Goal: Information Seeking & Learning: Compare options

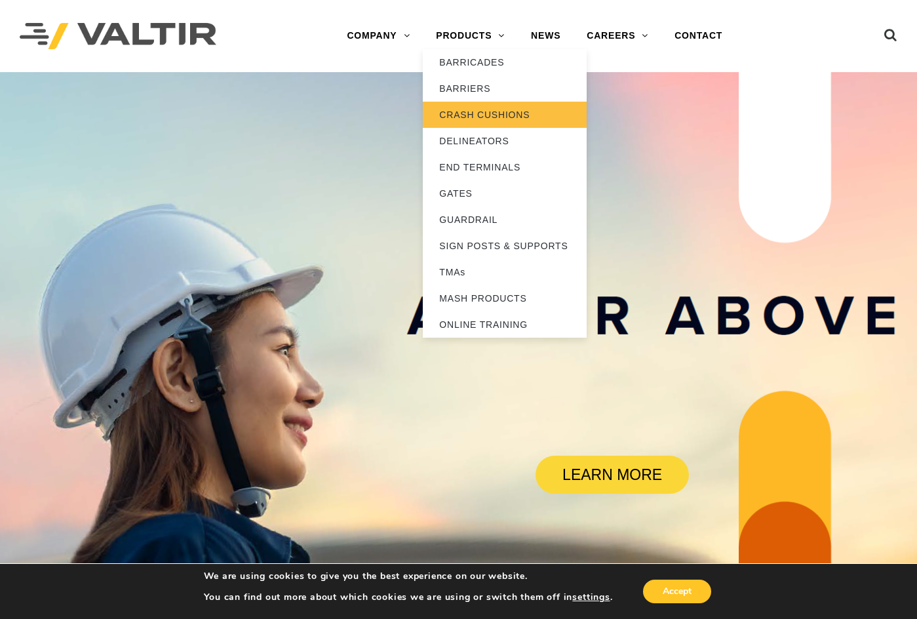
click at [491, 113] on link "CRASH CUSHIONS" at bounding box center [505, 115] width 164 height 26
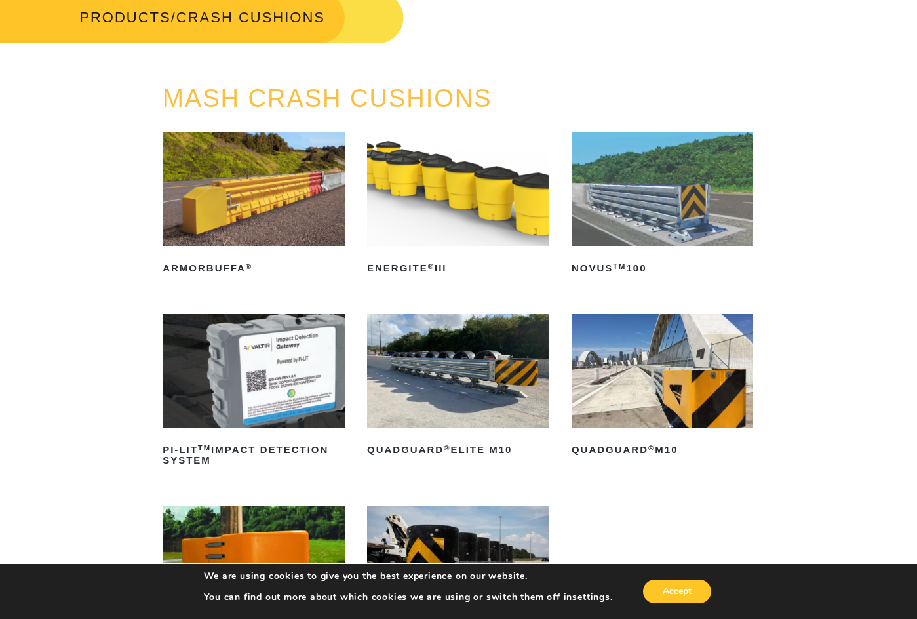
scroll to position [66, 0]
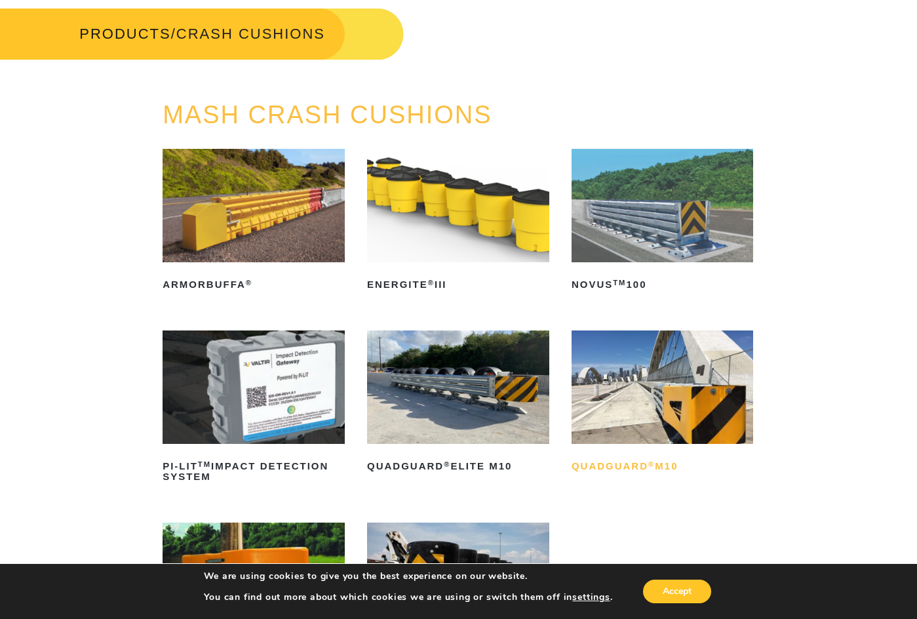
click at [609, 463] on h2 "QuadGuard ® M10" at bounding box center [662, 465] width 182 height 21
click at [476, 461] on h2 "QuadGuard ® Elite M10" at bounding box center [458, 465] width 182 height 21
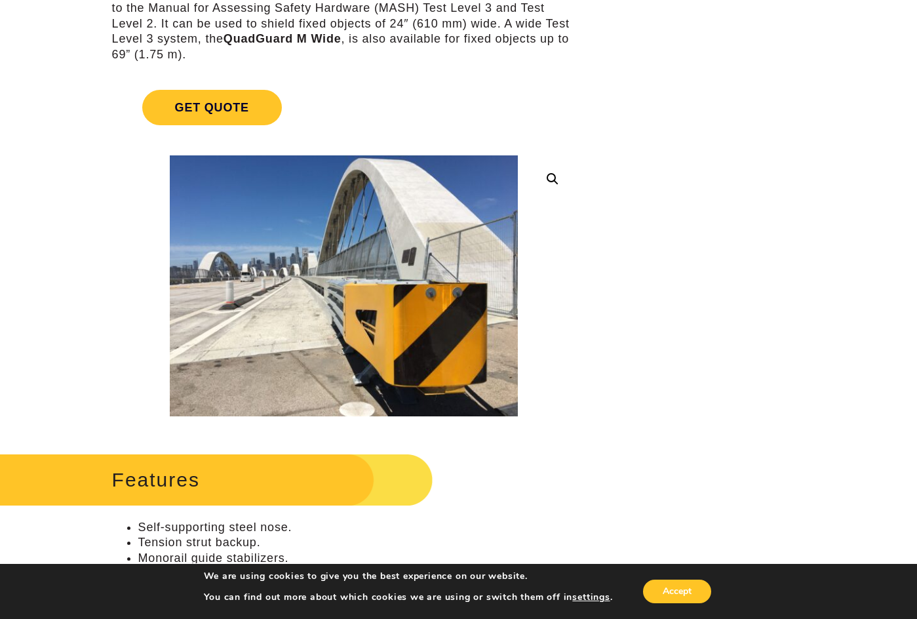
scroll to position [197, 0]
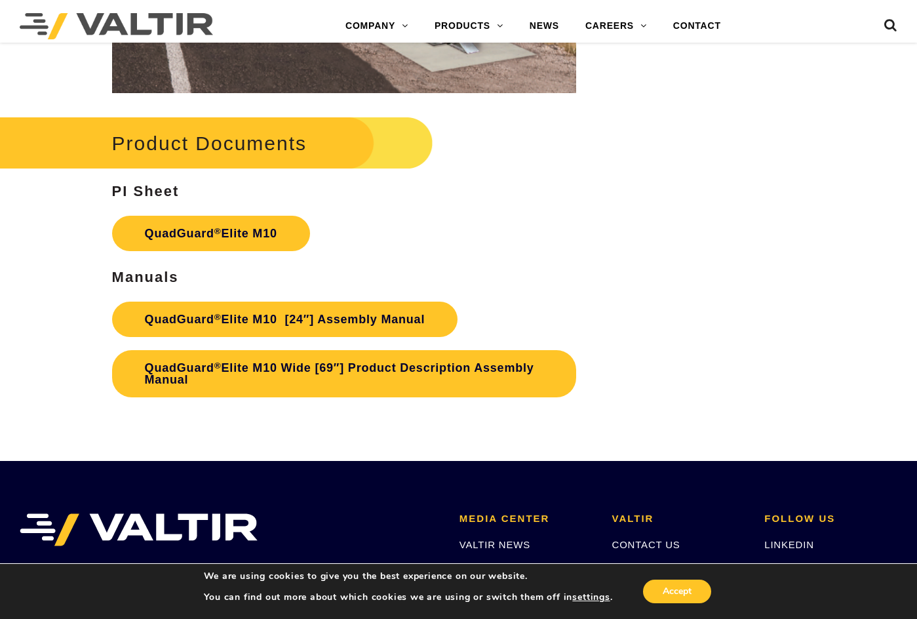
scroll to position [5767, 0]
